Goal: Transaction & Acquisition: Purchase product/service

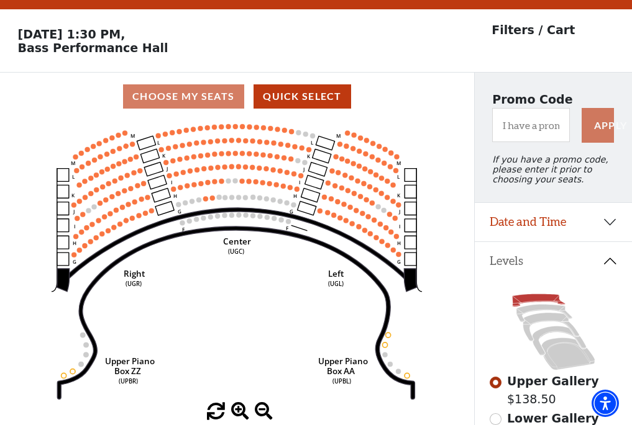
scroll to position [58, 0]
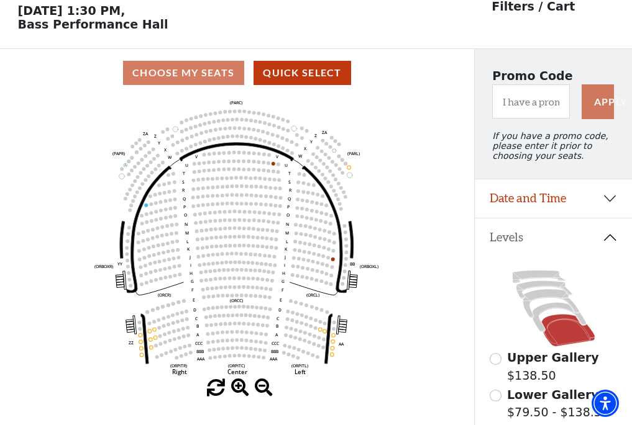
scroll to position [58, 0]
